Goal: Task Accomplishment & Management: Complete application form

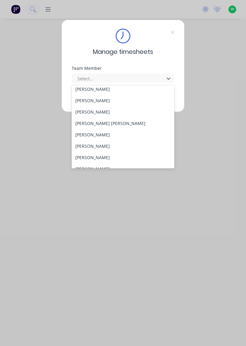
scroll to position [220, 0]
click at [107, 113] on div "[PERSON_NAME]" at bounding box center [123, 111] width 103 height 11
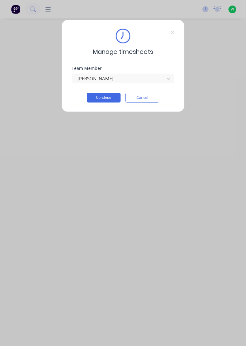
click at [109, 99] on button "Continue" at bounding box center [104, 98] width 34 height 10
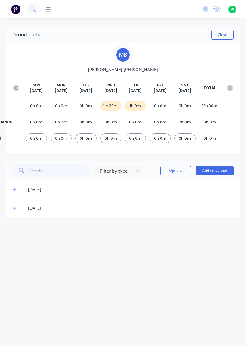
click at [39, 209] on div "[DATE]" at bounding box center [131, 208] width 206 height 7
click at [14, 209] on icon at bounding box center [14, 209] width 4 height 4
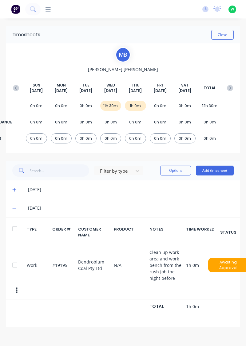
click at [219, 171] on button "Add timesheet" at bounding box center [215, 171] width 38 height 10
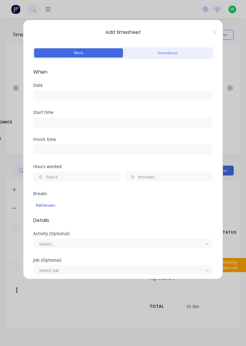
click at [67, 97] on input at bounding box center [123, 95] width 179 height 9
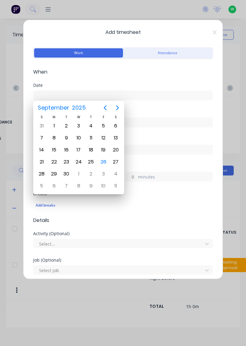
click at [90, 162] on div "25" at bounding box center [91, 161] width 9 height 9
type input "[DATE]"
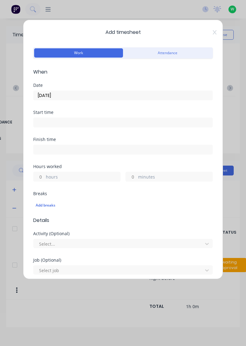
click at [52, 124] on input at bounding box center [123, 122] width 179 height 9
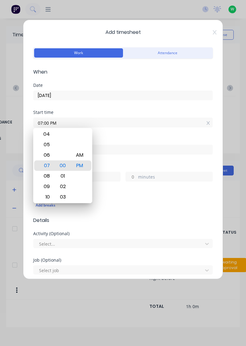
click at [81, 155] on div "AM" at bounding box center [79, 155] width 15 height 10
type input "07:00 AM"
click at [130, 152] on input at bounding box center [123, 149] width 179 height 9
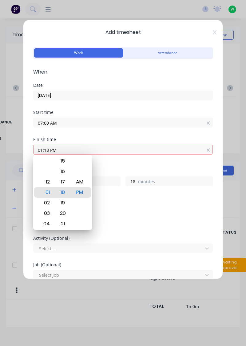
type input "01:18 PM"
type input "6"
type input "18"
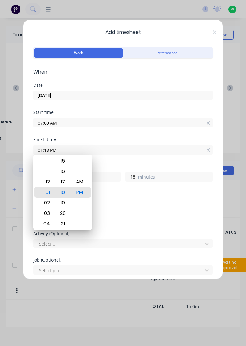
click at [123, 151] on input "01:18 PM" at bounding box center [123, 149] width 179 height 9
type input "02:18 PM"
type input "7"
type input "02:00 PM"
type input "0"
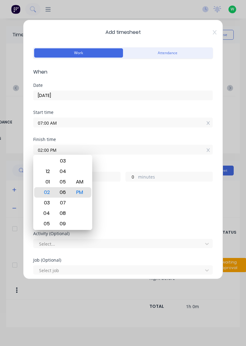
type input "02:08 PM"
type input "8"
type input "02:14 PM"
type input "14"
type input "02:18 PM"
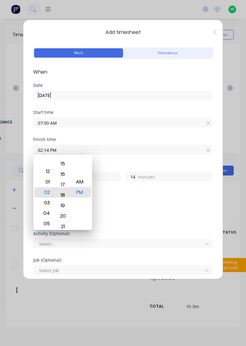
type input "18"
type input "02:10 PM"
type input "10"
type input "02:01 PM"
type input "1"
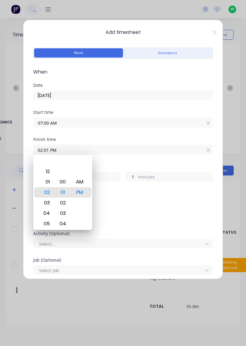
click at [79, 196] on div "PM" at bounding box center [79, 192] width 15 height 10
type input "02:00 PM"
type input "0"
click at [83, 197] on div "PM" at bounding box center [79, 192] width 15 height 10
click at [230, 205] on div "Add timesheet Work Attendance When Date [DATE] Start time 07:00 AM Finish time …" at bounding box center [123, 173] width 246 height 346
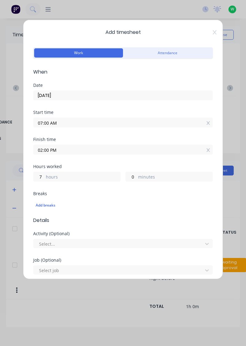
click at [49, 174] on label "hours" at bounding box center [83, 178] width 75 height 8
click at [44, 174] on input "7" at bounding box center [39, 176] width 11 height 9
click at [49, 150] on input "02:00 PM" at bounding box center [123, 149] width 179 height 9
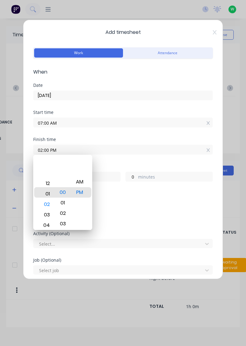
type input "01:00 PM"
type input "6"
click at [116, 202] on div "Add breaks" at bounding box center [123, 206] width 175 height 8
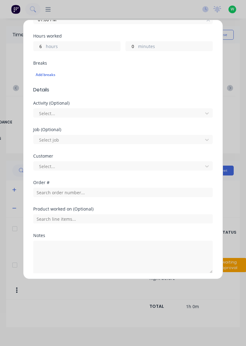
scroll to position [133, 0]
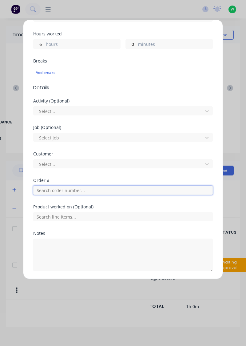
click at [66, 192] on input "text" at bounding box center [123, 190] width 180 height 9
type input "18990"
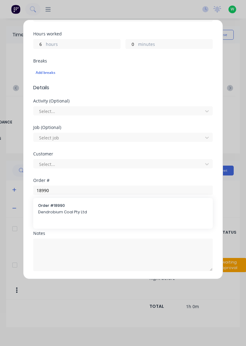
click at [67, 213] on span "Dendrobium Coal Pty Ltd" at bounding box center [123, 213] width 170 height 6
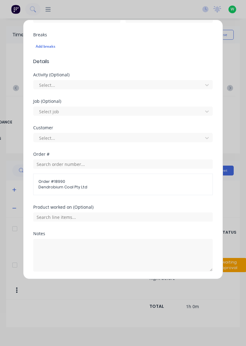
click at [113, 285] on button "Add manual time entry" at bounding box center [109, 287] width 52 height 10
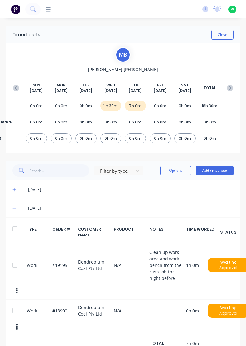
click at [216, 170] on button "Add timesheet" at bounding box center [215, 171] width 38 height 10
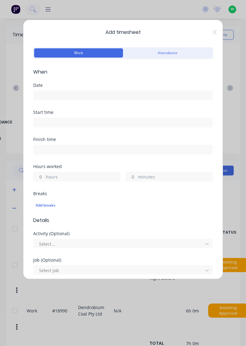
click at [49, 96] on input at bounding box center [123, 95] width 179 height 9
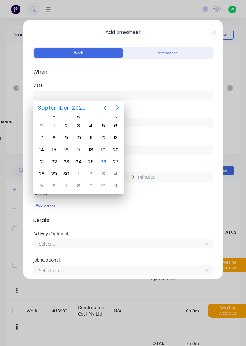
click at [90, 163] on div "25" at bounding box center [91, 161] width 9 height 9
type input "[DATE]"
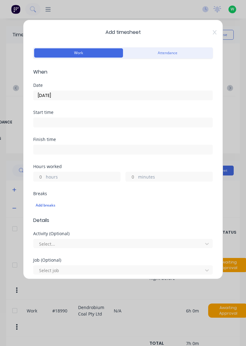
click at [54, 124] on input at bounding box center [123, 122] width 179 height 9
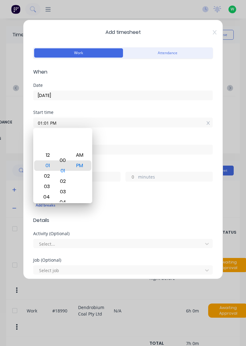
type input "01:00 PM"
click at [81, 168] on div "PM" at bounding box center [79, 166] width 15 height 10
click at [131, 177] on input "minutes" at bounding box center [131, 176] width 11 height 9
type input "01:00 PM"
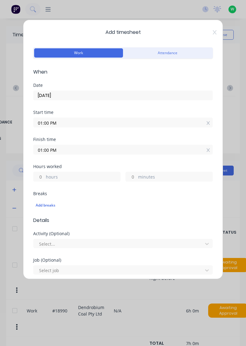
type input "0"
click at [68, 149] on input "01:00 PM" at bounding box center [123, 149] width 179 height 9
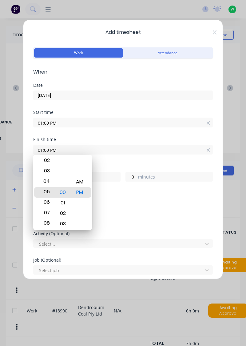
type input "05:00 PM"
type input "4"
type input "05:08 PM"
type input "8"
type input "05:17 PM"
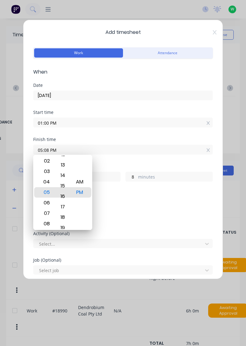
type input "17"
type input "05:24 PM"
type input "24"
type input "05:30 PM"
type input "30"
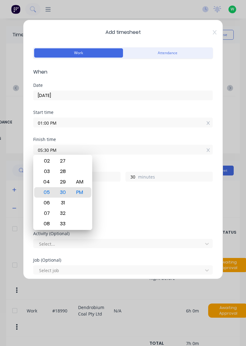
click at [82, 194] on div "PM" at bounding box center [79, 192] width 15 height 10
click at [203, 224] on form "Work Attendance When Date [DATE] Start time 01:00 PM Finish time 05:30 PM Hours…" at bounding box center [123, 235] width 180 height 378
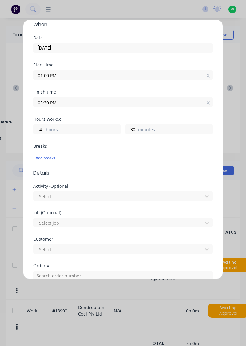
scroll to position [133, 0]
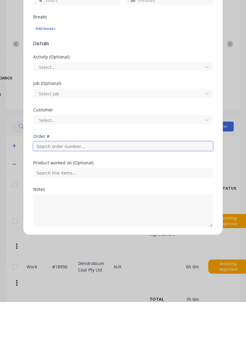
click at [101, 191] on input "text" at bounding box center [123, 190] width 180 height 9
type input "19161"
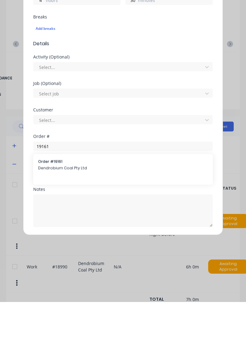
click at [83, 212] on span "Dendrobium Coal Pty Ltd" at bounding box center [123, 213] width 170 height 6
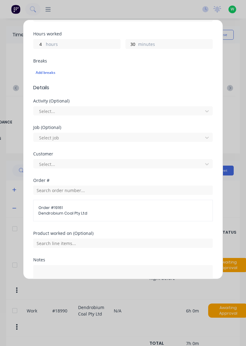
scroll to position [159, 0]
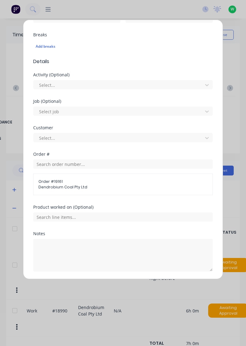
click at [116, 287] on button "Add manual time entry" at bounding box center [109, 287] width 52 height 10
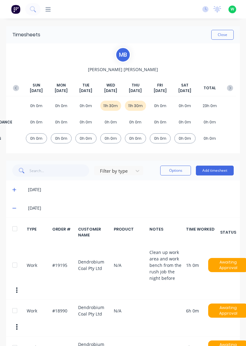
scroll to position [31, 0]
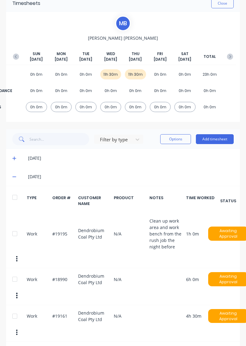
click at [217, 140] on button "Add timesheet" at bounding box center [215, 139] width 38 height 10
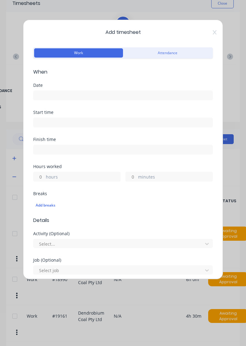
click at [45, 97] on input at bounding box center [123, 95] width 179 height 9
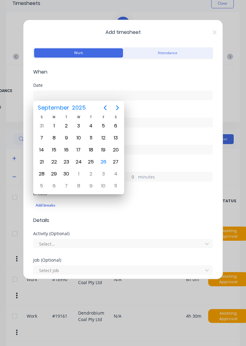
click at [106, 165] on div "26" at bounding box center [103, 161] width 9 height 9
type input "[DATE]"
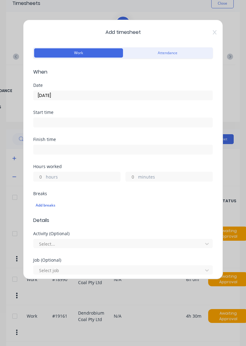
click at [66, 125] on input at bounding box center [123, 122] width 179 height 9
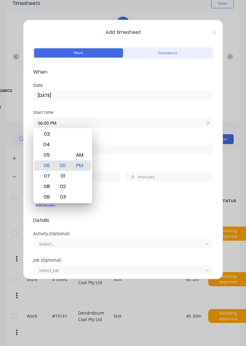
click at [81, 158] on div "AM" at bounding box center [79, 155] width 15 height 10
type input "06:00 AM"
click at [120, 152] on input at bounding box center [123, 149] width 179 height 9
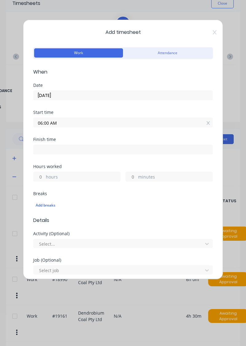
type input "01:20 PM"
type input "7"
type input "20"
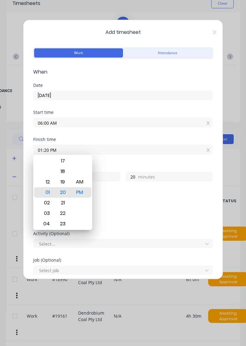
click at [60, 149] on input "01:20 PM" at bounding box center [123, 149] width 179 height 9
type input "09:20 PM"
type input "15"
type input "09:26 PM"
type input "26"
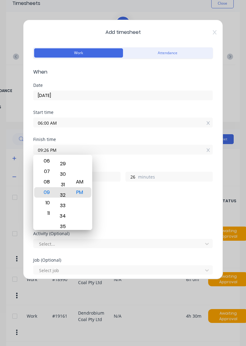
type input "09:34 PM"
type input "34"
type input "09:11 PM"
type input "11"
type input "09:00 PM"
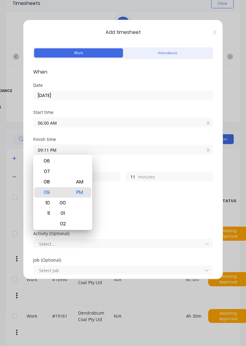
type input "0"
click at [84, 181] on div "AM" at bounding box center [79, 182] width 15 height 10
type input "09:00 AM"
type input "3"
click at [95, 283] on div "Job (Optional) Select job" at bounding box center [123, 271] width 180 height 26
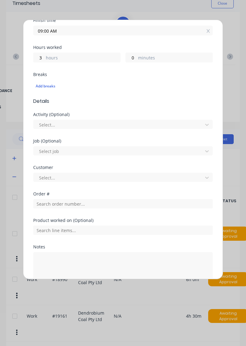
scroll to position [133, 0]
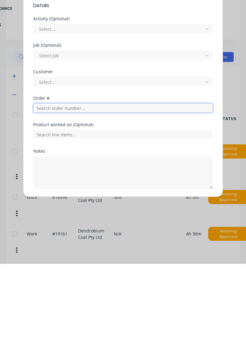
click at [76, 192] on input "text" at bounding box center [123, 190] width 180 height 9
type input "19161"
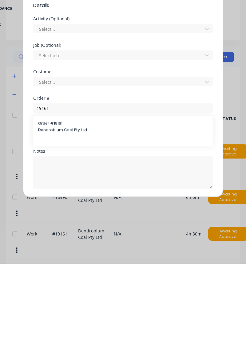
click at [116, 211] on span "Dendrobium Coal Pty Ltd" at bounding box center [123, 213] width 170 height 6
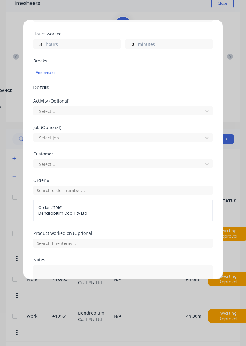
scroll to position [159, 0]
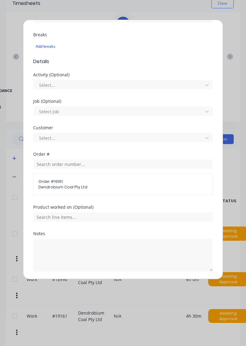
click at [108, 289] on button "Add manual time entry" at bounding box center [109, 287] width 52 height 10
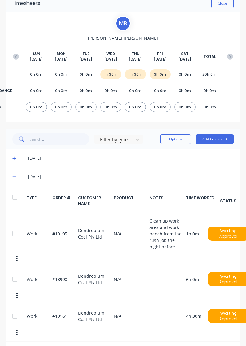
click at [218, 140] on button "Add timesheet" at bounding box center [215, 139] width 38 height 10
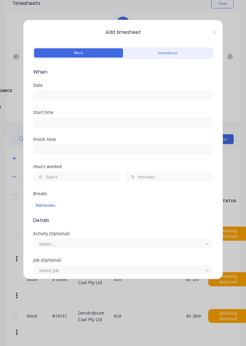
click at [52, 97] on input at bounding box center [123, 95] width 179 height 9
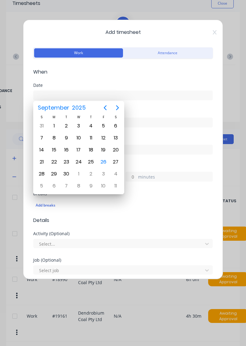
click at [103, 162] on div "26" at bounding box center [103, 161] width 9 height 9
type input "[DATE]"
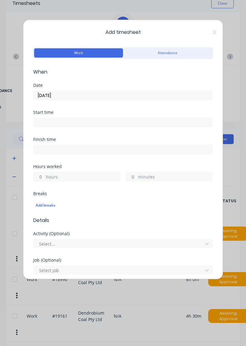
click at [55, 123] on input at bounding box center [123, 122] width 179 height 9
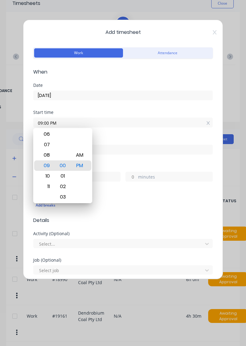
click at [81, 167] on div "PM" at bounding box center [79, 166] width 15 height 10
click at [83, 154] on div "AM" at bounding box center [79, 155] width 15 height 10
type input "09:00 AM"
click at [118, 165] on div "Hours worked" at bounding box center [123, 167] width 180 height 4
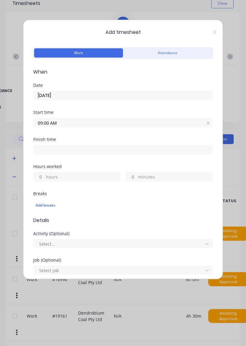
click at [71, 150] on input at bounding box center [123, 149] width 179 height 9
type input "01:21 PM"
type input "4"
type input "21"
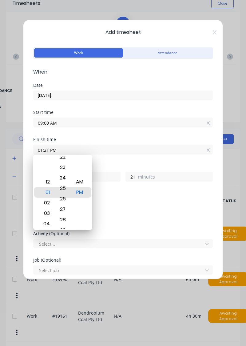
type input "01:24 PM"
type input "24"
type input "11:24 PM"
type input "14"
type input "12:24 PM"
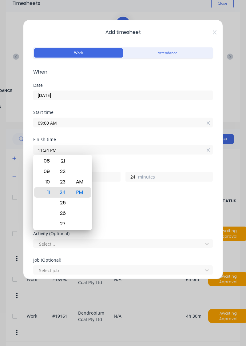
type input "3"
type input "01:24 PM"
type input "4"
click at [85, 182] on div "AM" at bounding box center [79, 182] width 15 height 10
type input "01:24 AM"
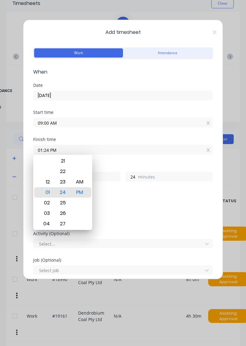
type input "16"
click at [86, 202] on div "PM" at bounding box center [79, 203] width 15 height 10
type input "01:24 PM"
type input "4"
type input "11:24 PM"
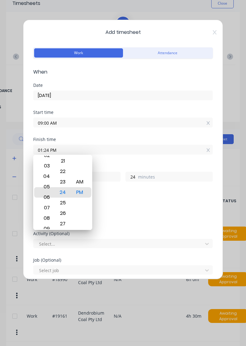
type input "14"
type input "11:22 PM"
type input "22"
type input "03:22 PM"
type input "6"
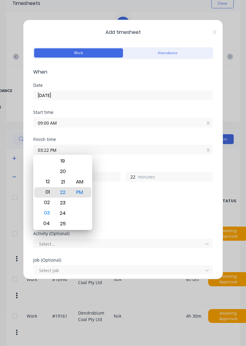
type input "01:22 PM"
type input "4"
type input "01:30 PM"
type input "30"
click at [83, 190] on div "PM" at bounding box center [79, 192] width 15 height 10
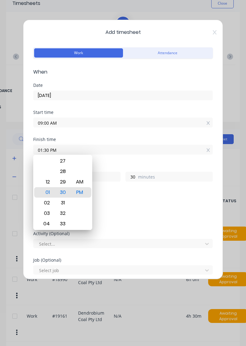
click at [124, 224] on form "Work Attendance When Date [DATE] Start time 09:00 AM Finish time 01:30 PM Hours…" at bounding box center [123, 235] width 180 height 378
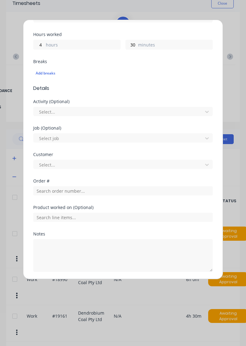
scroll to position [133, 0]
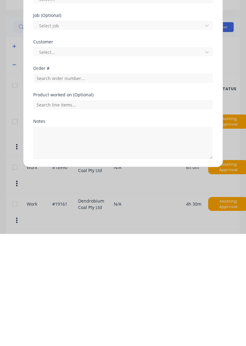
click at [112, 286] on button "Add manual time entry" at bounding box center [109, 286] width 52 height 10
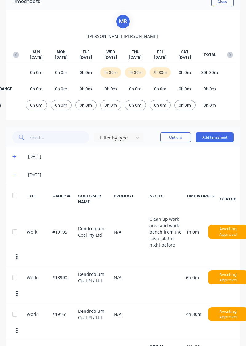
scroll to position [0, 0]
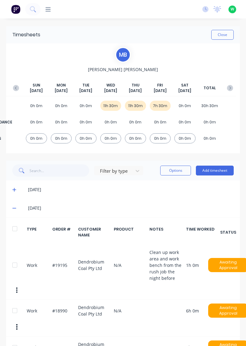
click at [212, 171] on button "Add timesheet" at bounding box center [215, 171] width 38 height 10
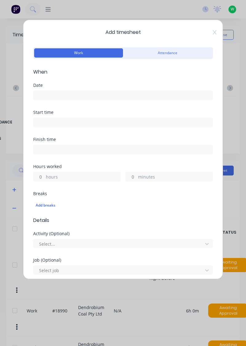
click at [215, 33] on icon at bounding box center [215, 32] width 4 height 5
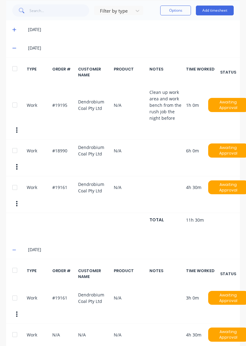
scroll to position [171, 0]
